Goal: Communication & Community: Answer question/provide support

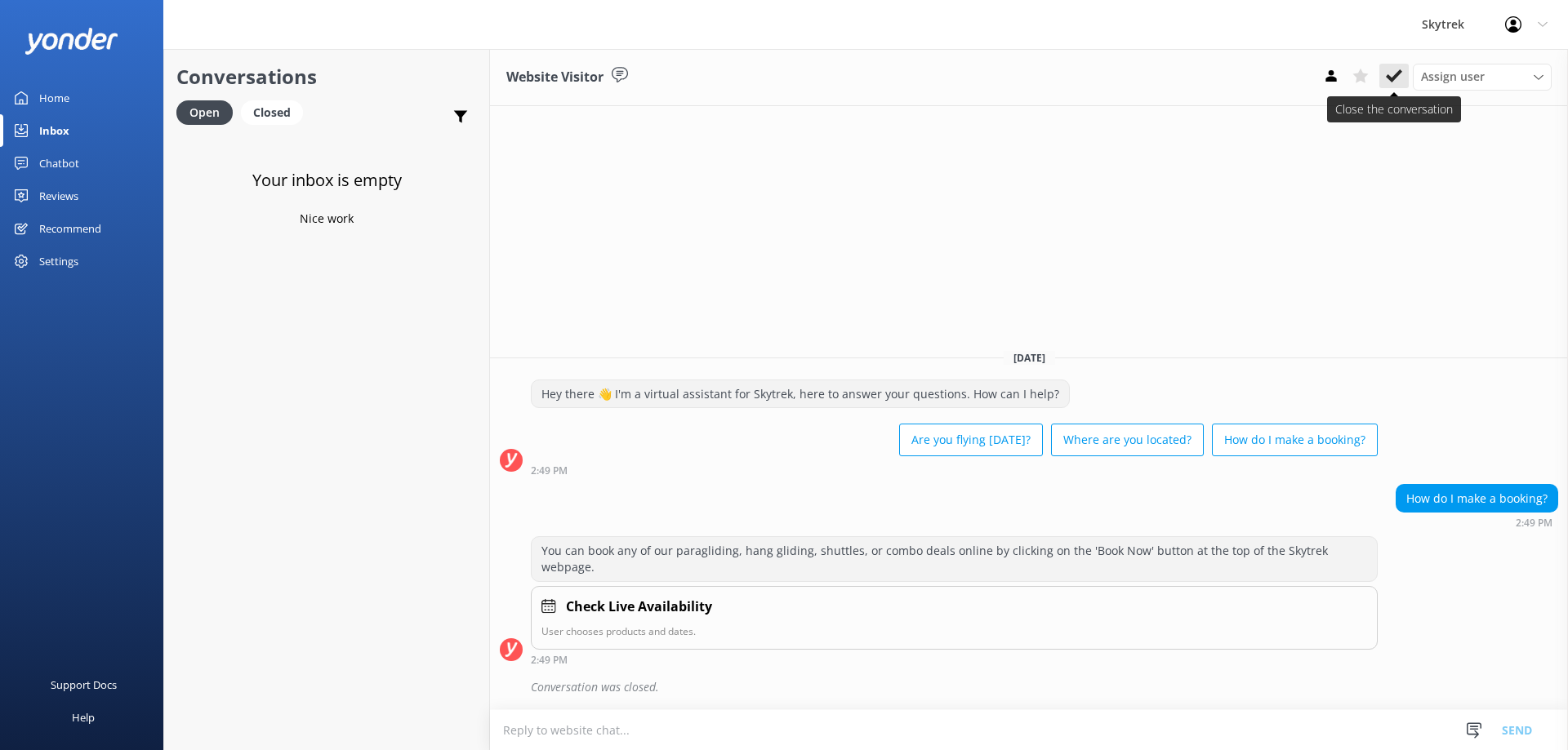
click at [1401, 72] on use at bounding box center [1394, 76] width 16 height 13
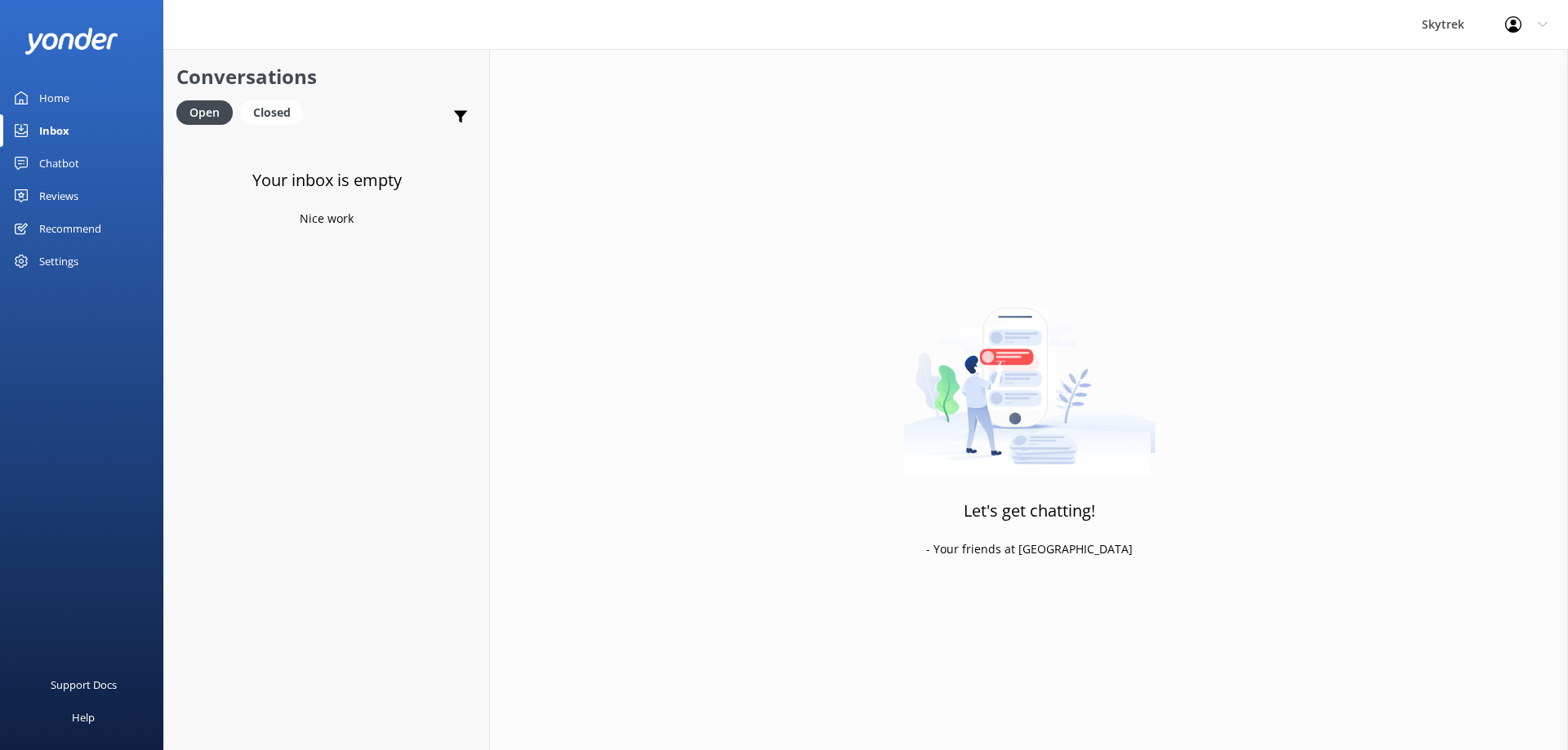
click at [42, 130] on div "Inbox" at bounding box center [55, 131] width 30 height 33
